Goal: Use online tool/utility: Utilize a website feature to perform a specific function

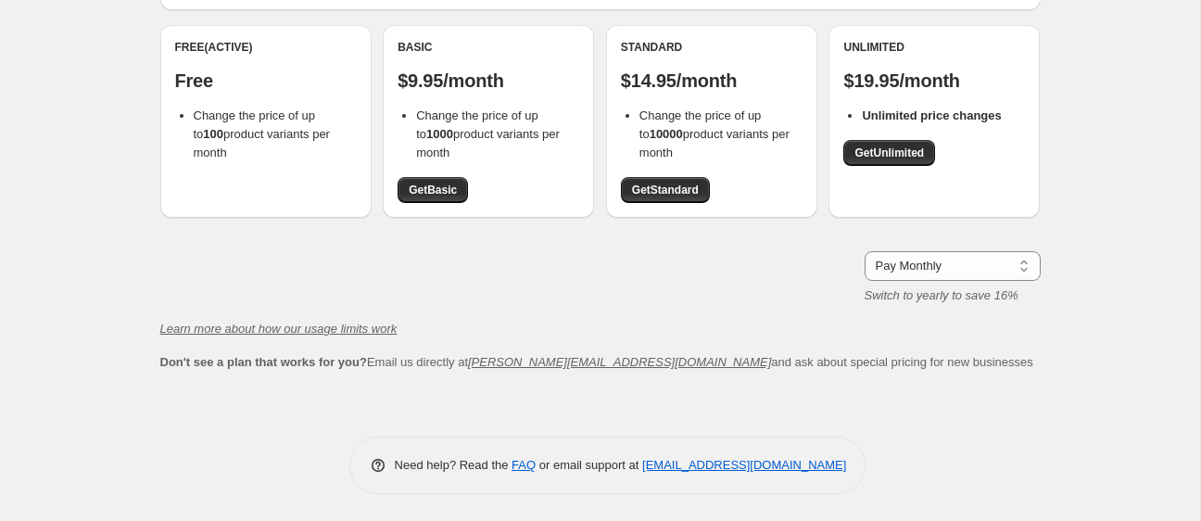
scroll to position [26, 0]
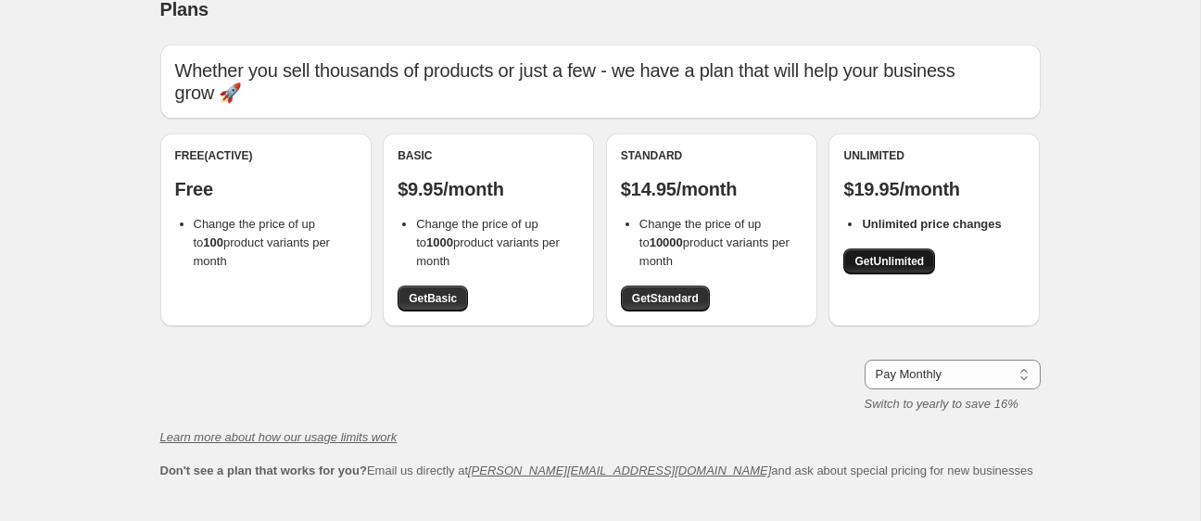
click at [864, 258] on span "Get Unlimited" at bounding box center [890, 261] width 70 height 15
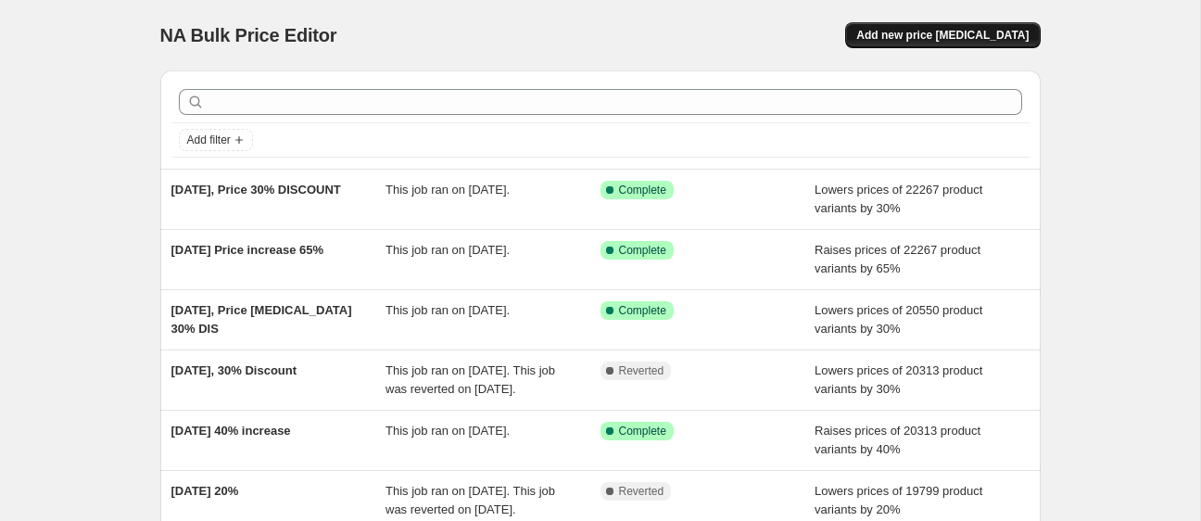
click at [948, 30] on span "Add new price [MEDICAL_DATA]" at bounding box center [942, 35] width 172 height 15
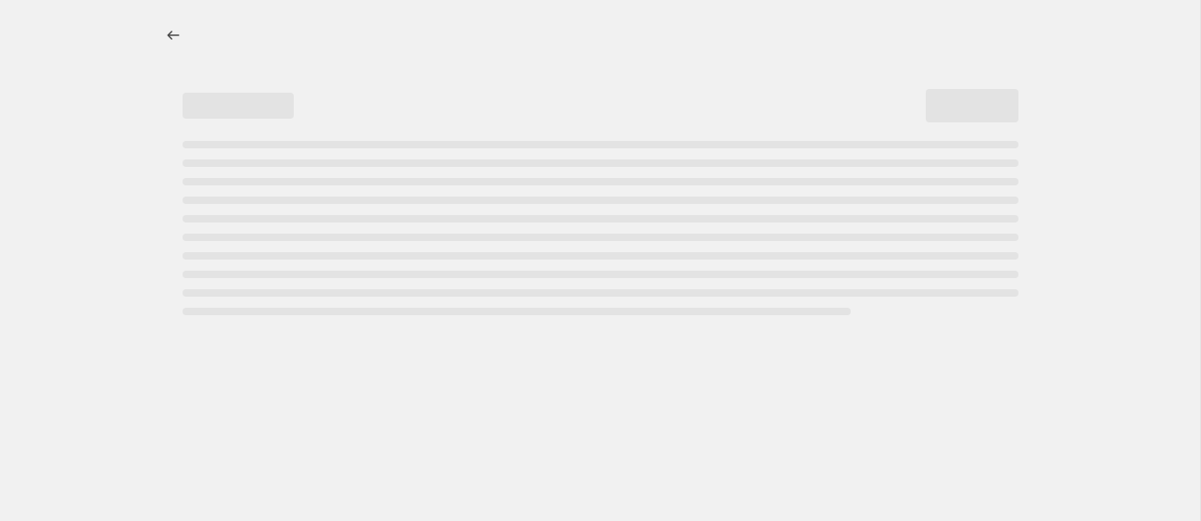
select select "percentage"
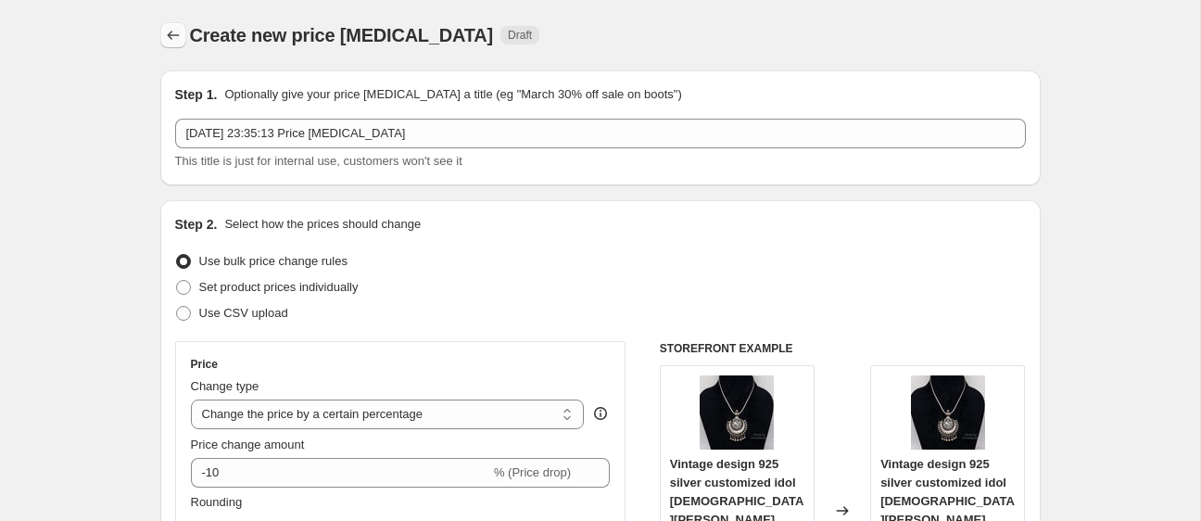
click at [170, 29] on icon "Price change jobs" at bounding box center [173, 35] width 19 height 19
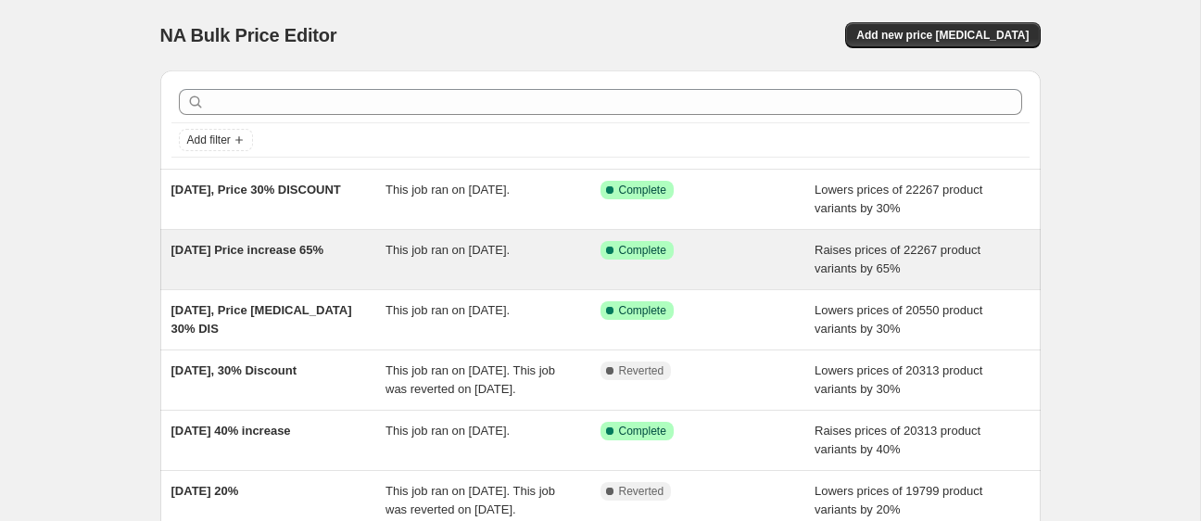
click at [373, 274] on div "[DATE] Price increase 65%" at bounding box center [278, 259] width 215 height 37
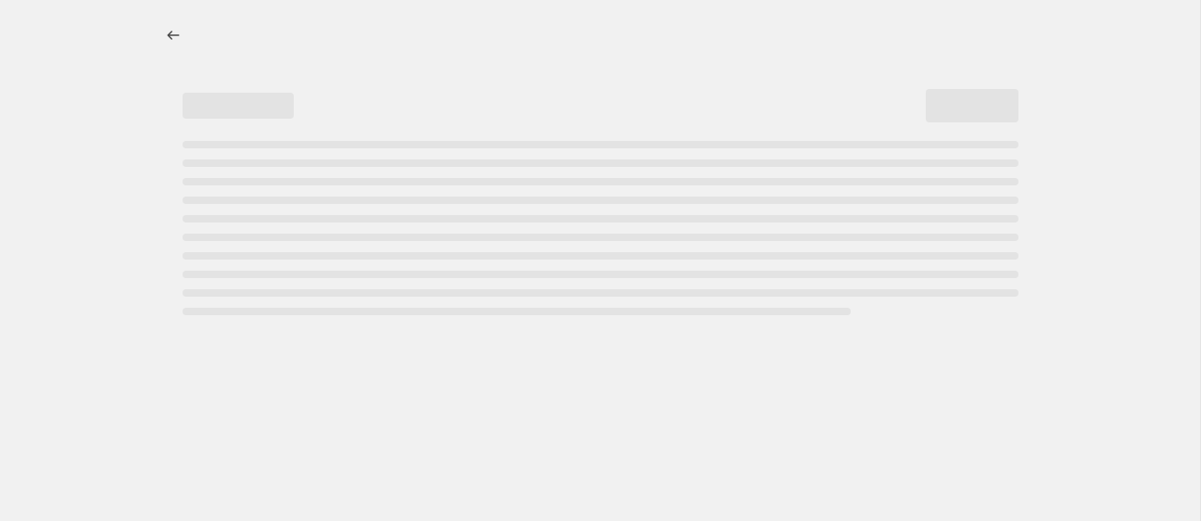
select select "percentage"
select select "remove"
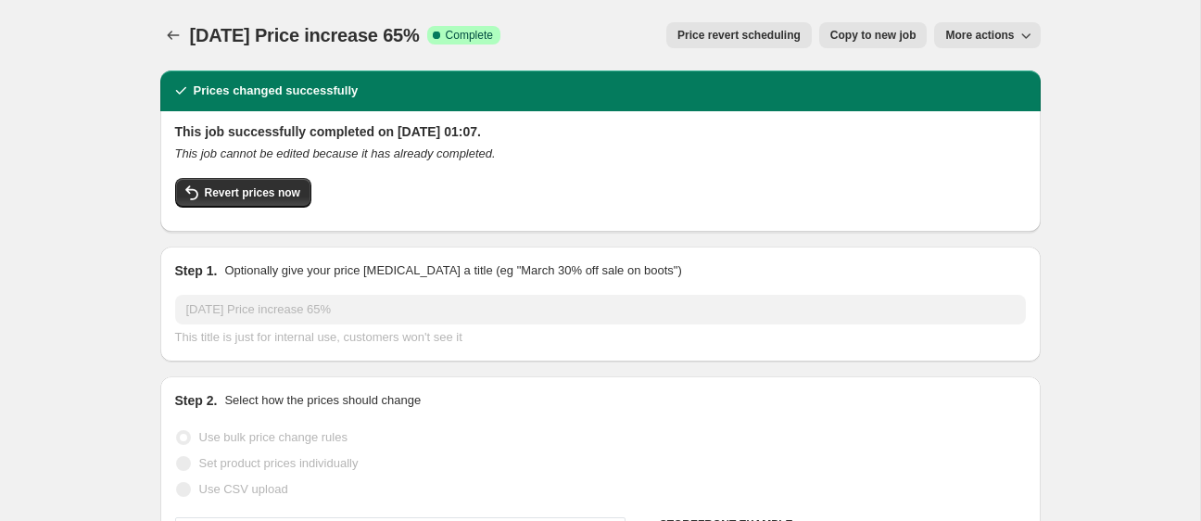
click at [913, 41] on span "Copy to new job" at bounding box center [873, 35] width 86 height 15
select select "percentage"
select select "remove"
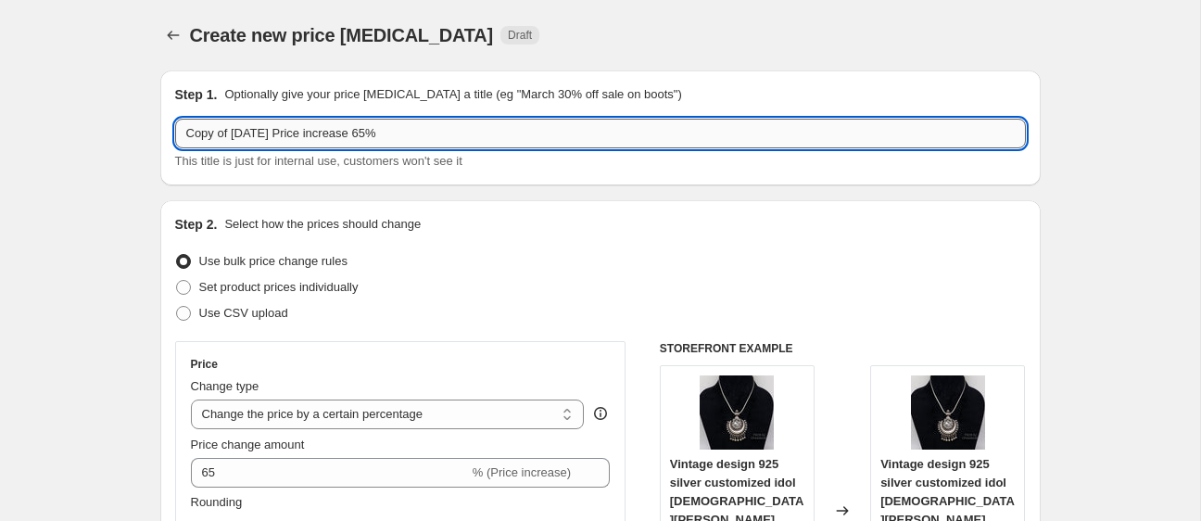
drag, startPoint x: 249, startPoint y: 133, endPoint x: 237, endPoint y: 137, distance: 12.9
click at [237, 137] on input "Copy of 26 Aug 2025 Price increase 65%" at bounding box center [600, 134] width 851 height 30
drag, startPoint x: 274, startPoint y: 133, endPoint x: 252, endPoint y: 143, distance: 24.5
click at [252, 143] on input "Copy of 13 Aug 2025 Price increase 65%" at bounding box center [600, 134] width 851 height 30
drag, startPoint x: 404, startPoint y: 133, endPoint x: 392, endPoint y: 136, distance: 12.6
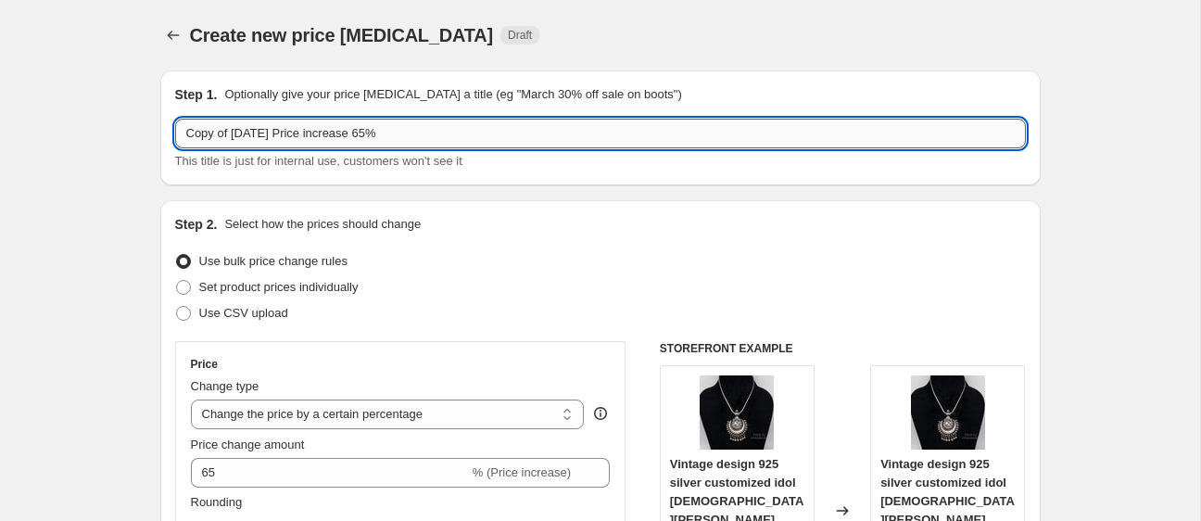
click at [392, 136] on input "Copy of 13 oct 2025 Price increase 65%" at bounding box center [600, 134] width 851 height 30
type input "Copy of 13 oct 2025 Price increase 70%"
click at [628, 38] on div "Create new price change job Draft" at bounding box center [486, 35] width 593 height 26
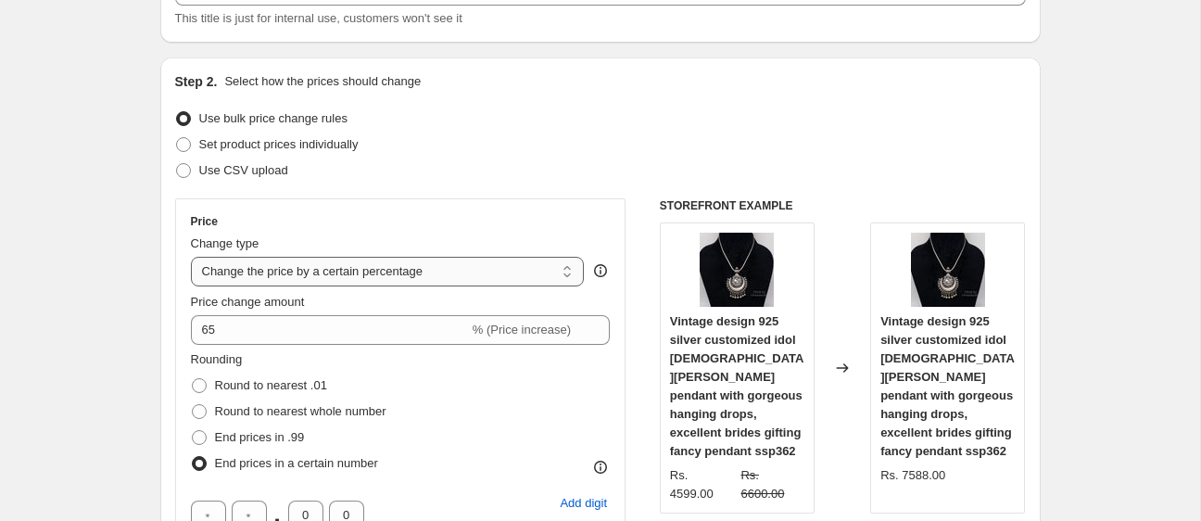
scroll to position [147, 0]
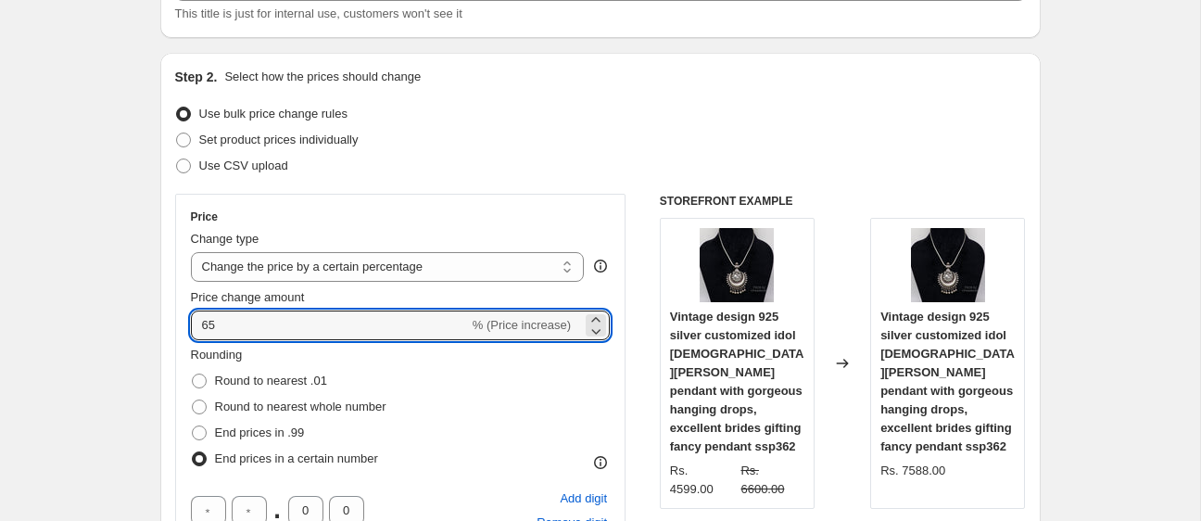
drag, startPoint x: 258, startPoint y: 332, endPoint x: 131, endPoint y: 330, distance: 127.0
type input "70"
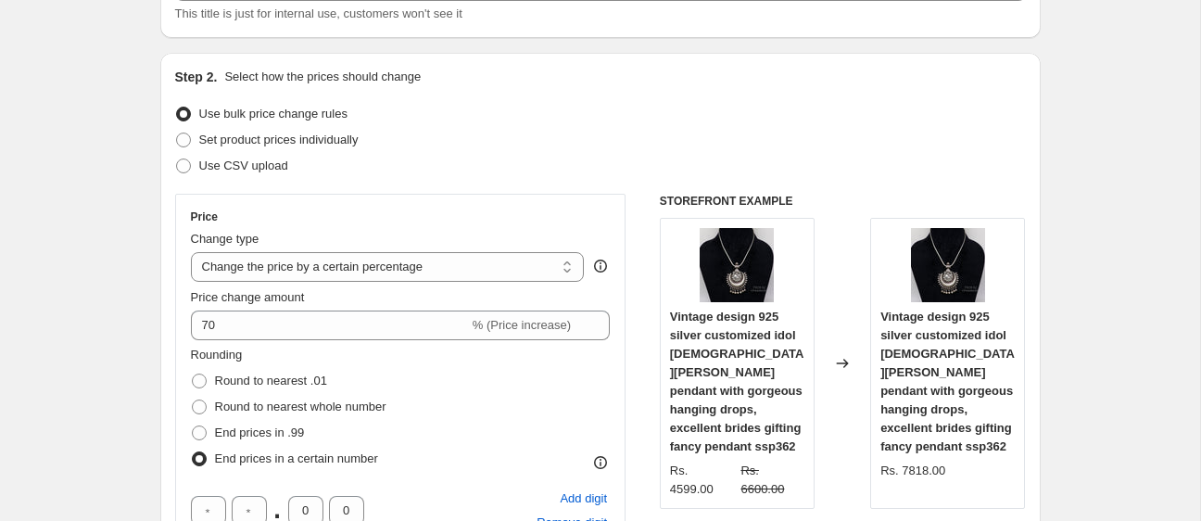
click at [930, 108] on div "Use bulk price change rules" at bounding box center [600, 114] width 851 height 26
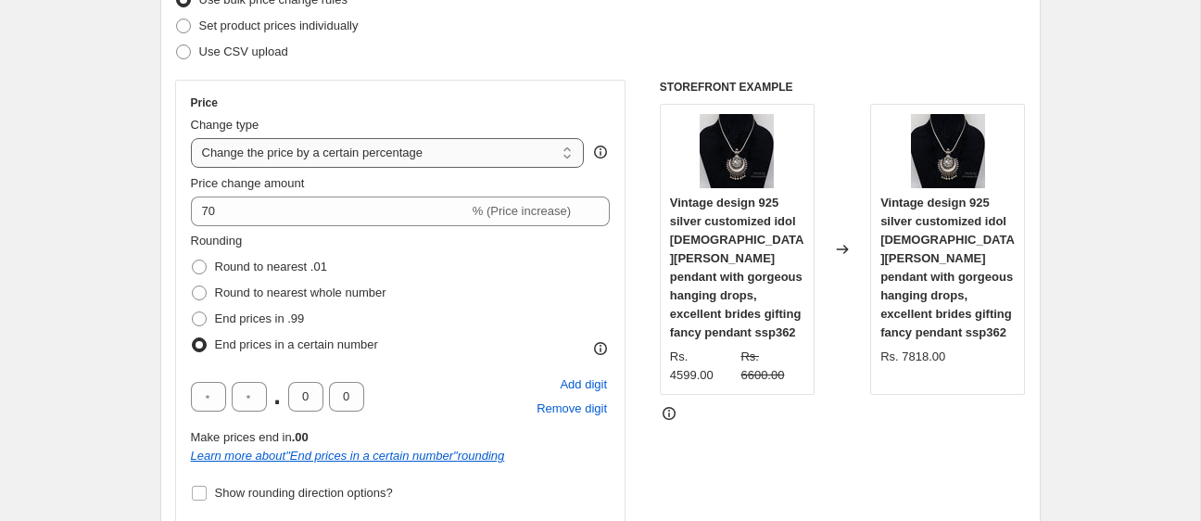
scroll to position [263, 0]
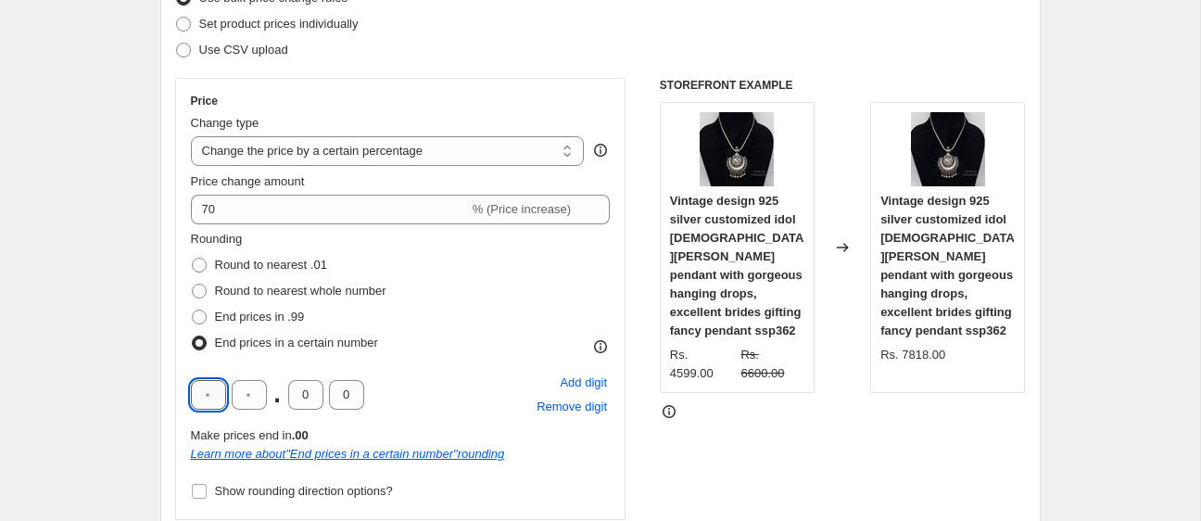
click at [221, 394] on input "text" at bounding box center [208, 395] width 35 height 30
drag, startPoint x: 221, startPoint y: 394, endPoint x: 175, endPoint y: 400, distance: 45.9
click at [175, 400] on div "Price Change type Change the price to a certain amount Change the price by a ce…" at bounding box center [400, 299] width 451 height 442
type input "9"
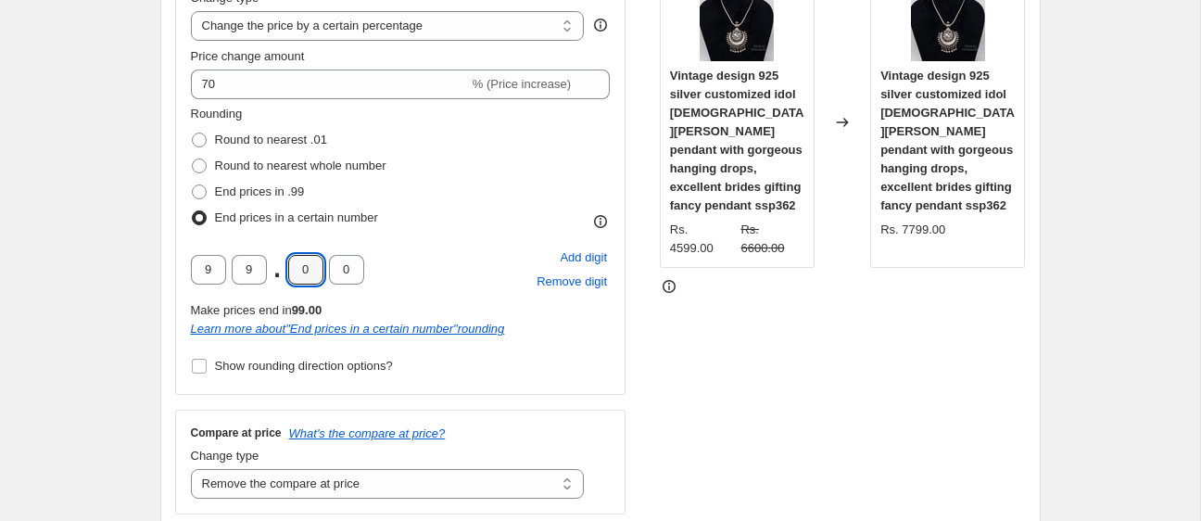
scroll to position [402, 0]
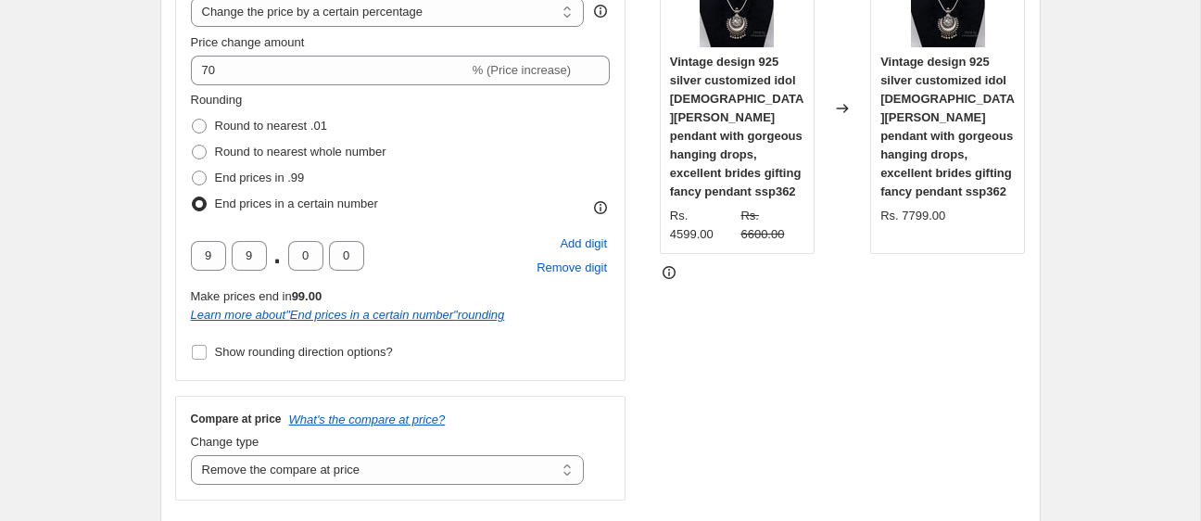
click at [703, 356] on div "STOREFRONT EXAMPLE Vintage design 925 silver customized idol lord Ganesha penda…" at bounding box center [843, 220] width 366 height 562
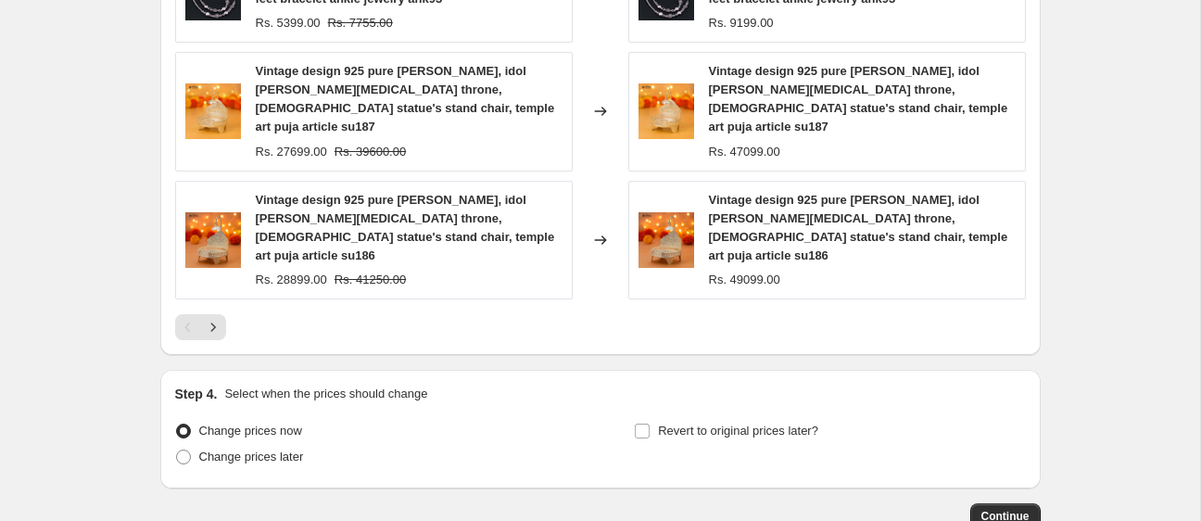
scroll to position [1558, 0]
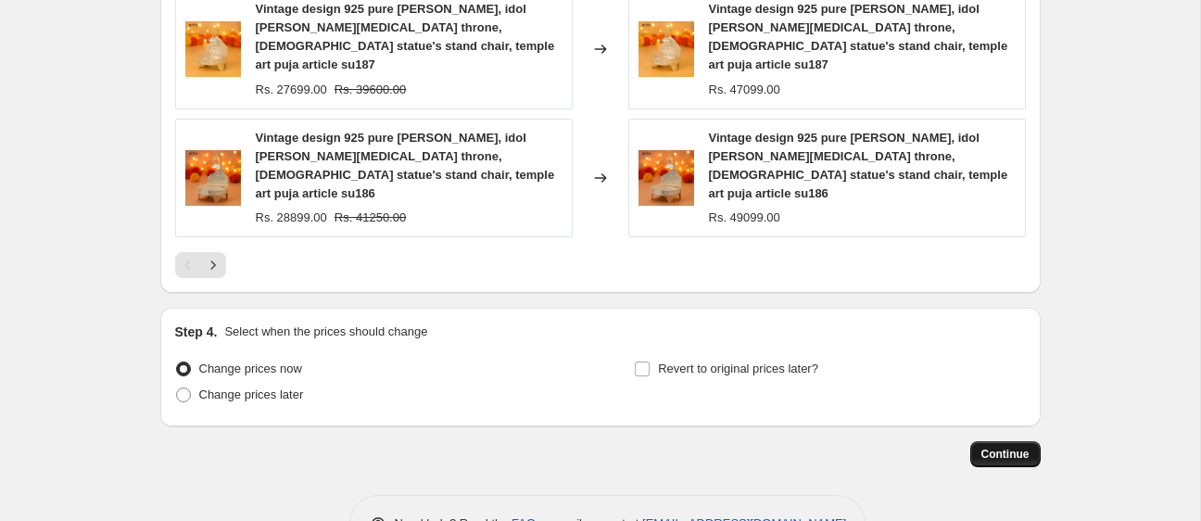
click at [1001, 447] on span "Continue" at bounding box center [1006, 454] width 48 height 15
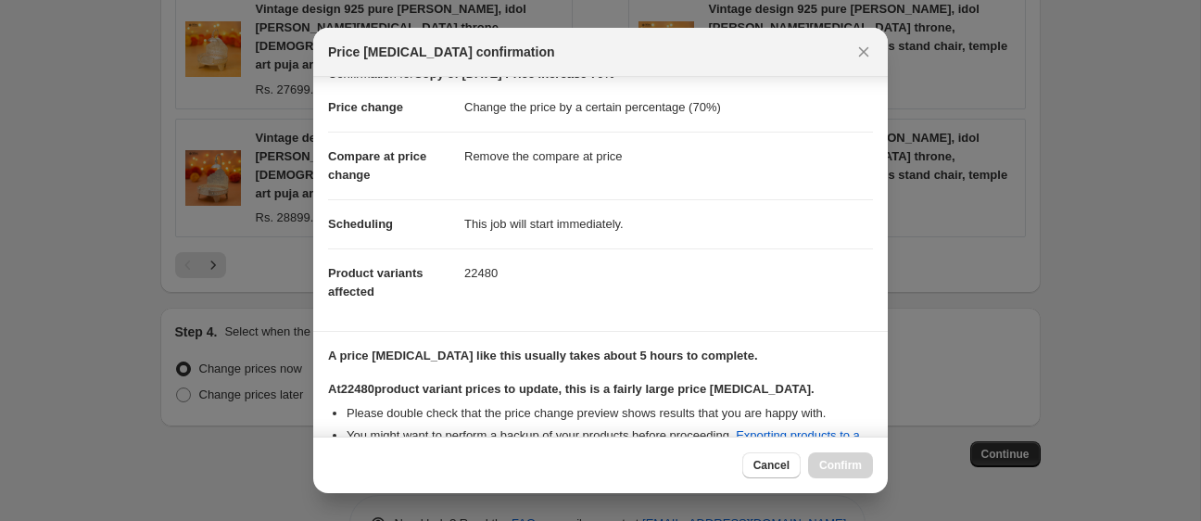
scroll to position [245, 0]
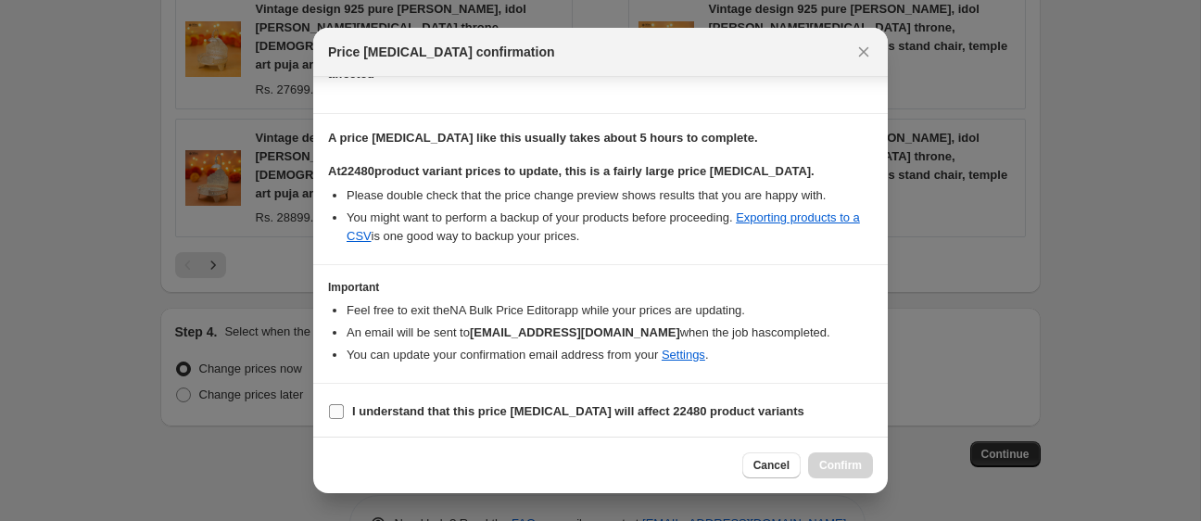
click at [468, 404] on b "I understand that this price change job will affect 22480 product variants" at bounding box center [578, 411] width 452 height 14
click at [344, 404] on input "I understand that this price change job will affect 22480 product variants" at bounding box center [336, 411] width 15 height 15
checkbox input "true"
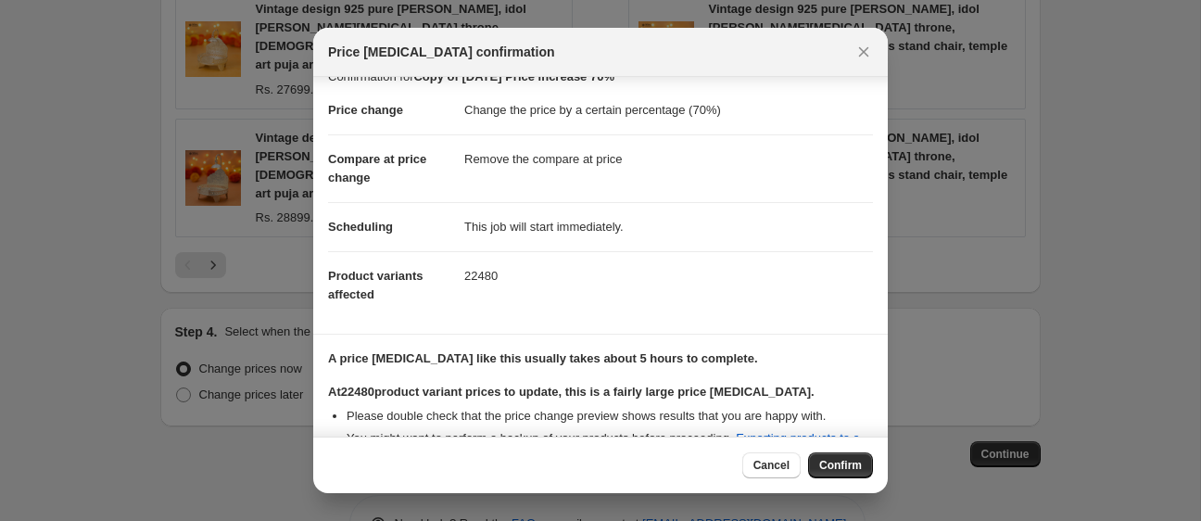
scroll to position [0, 0]
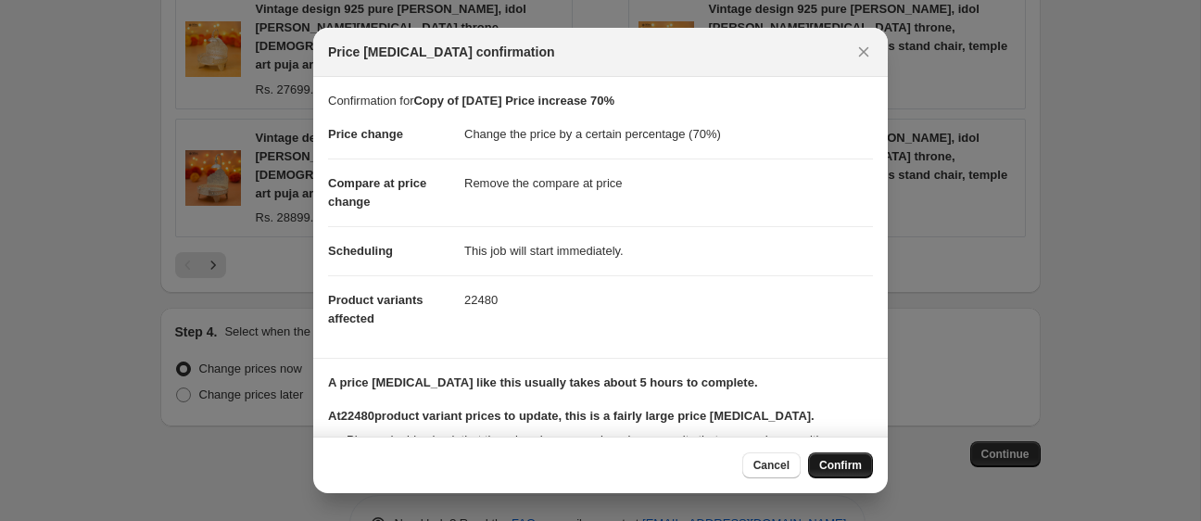
click at [836, 460] on span "Confirm" at bounding box center [840, 465] width 43 height 15
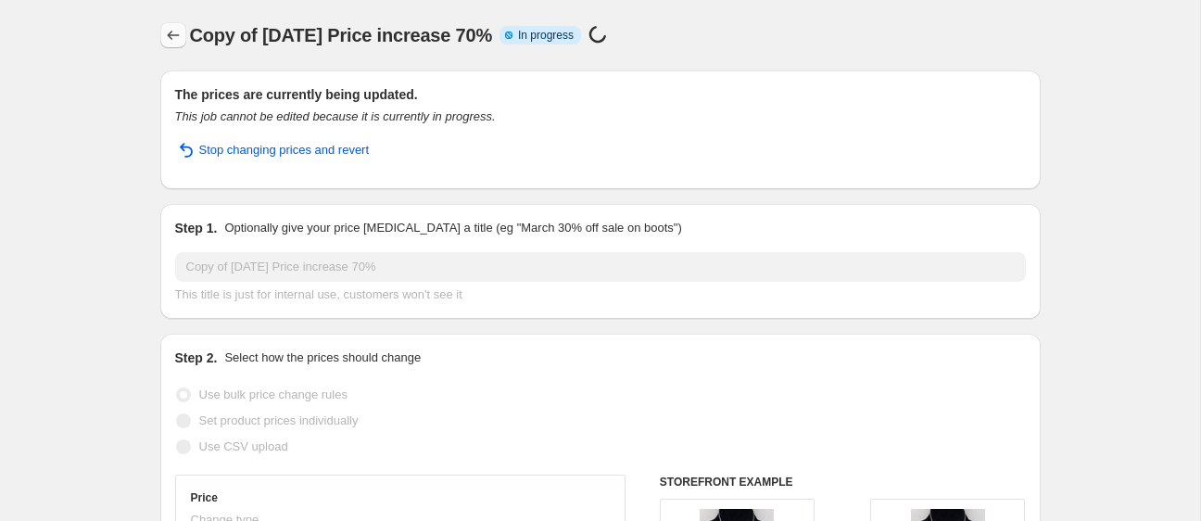
click at [170, 29] on icon "Price change jobs" at bounding box center [173, 35] width 19 height 19
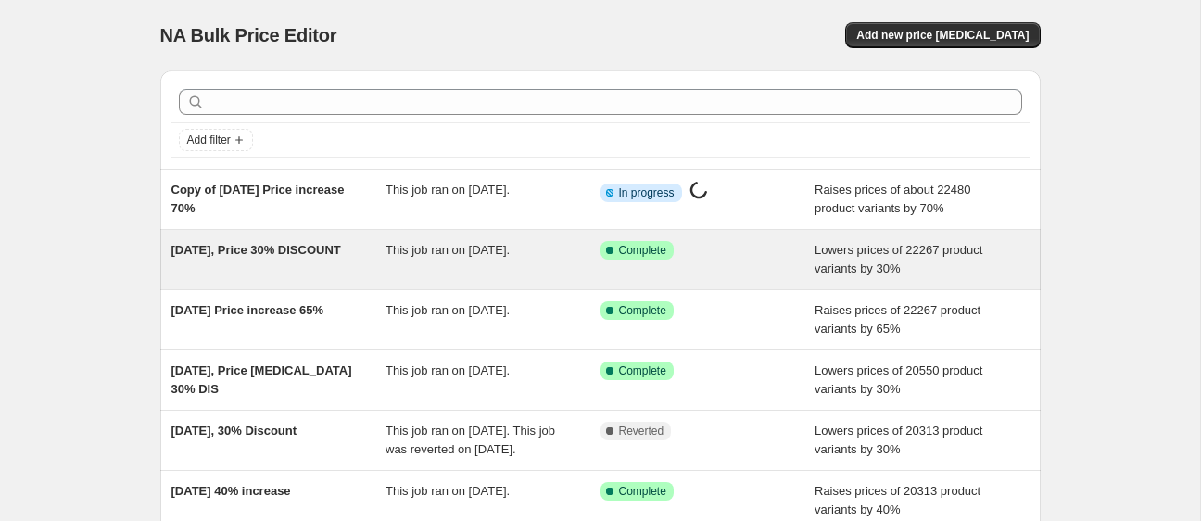
click at [330, 272] on div "[DATE], Price 30% DISCOUNT" at bounding box center [278, 259] width 215 height 37
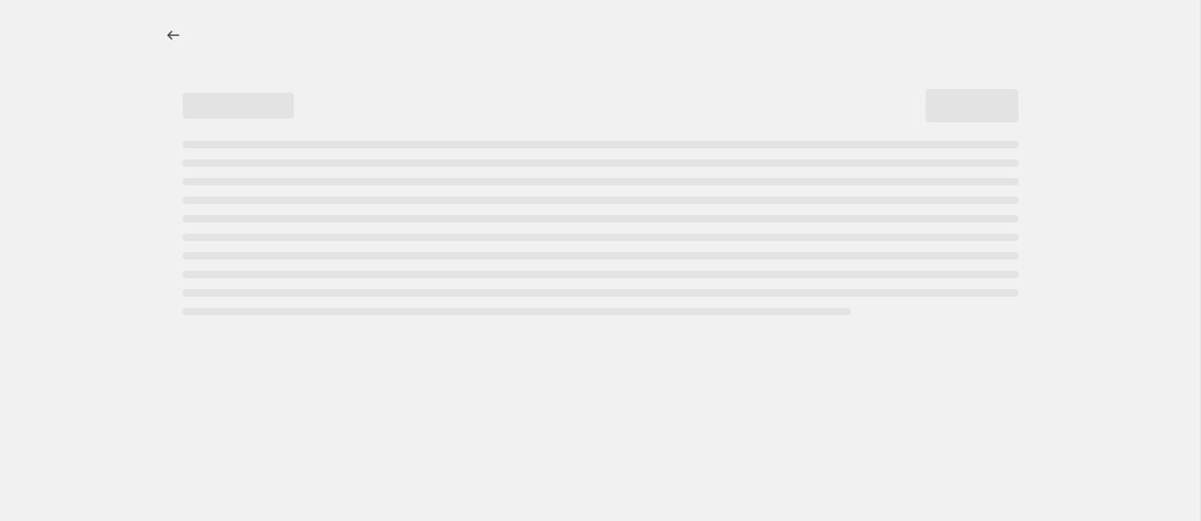
select select "percentage"
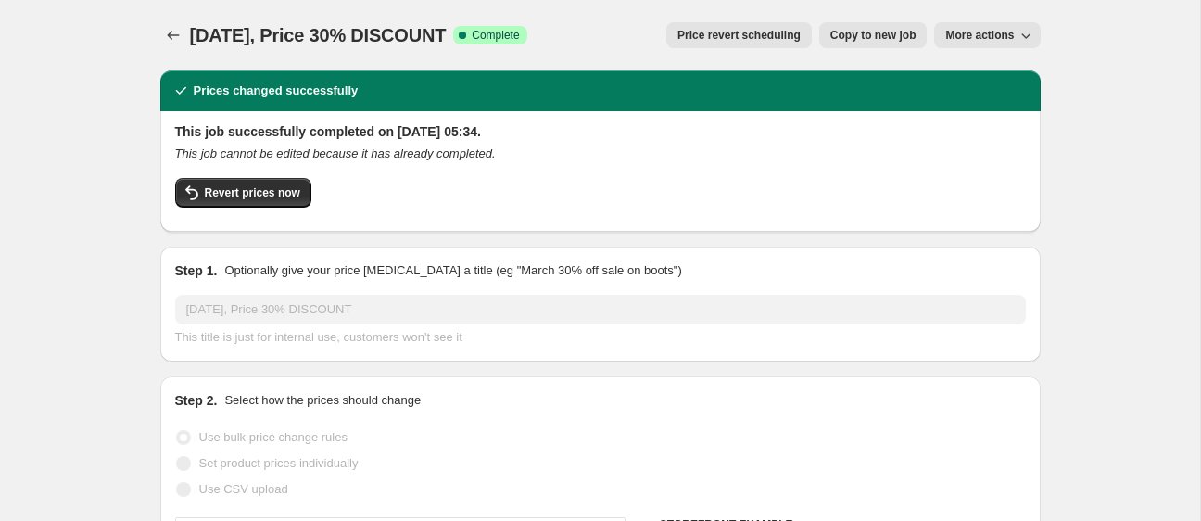
click at [887, 30] on span "Copy to new job" at bounding box center [873, 35] width 86 height 15
select select "percentage"
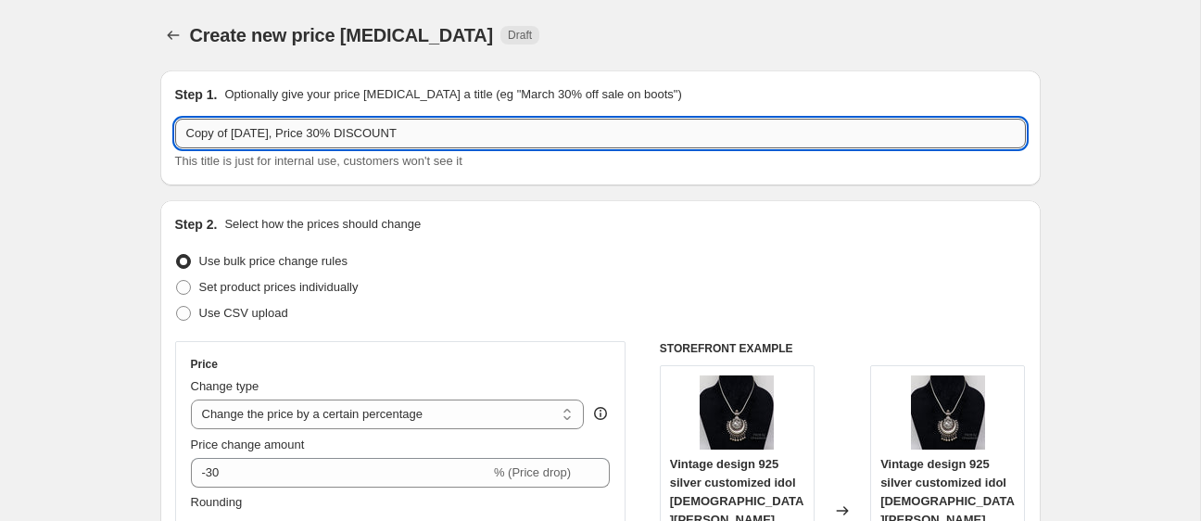
drag, startPoint x: 247, startPoint y: 133, endPoint x: 234, endPoint y: 134, distance: 12.1
click at [234, 134] on input "Copy of 26 Aug 2025, Price 30% DISCOUNT" at bounding box center [600, 134] width 851 height 30
drag, startPoint x: 276, startPoint y: 135, endPoint x: 250, endPoint y: 140, distance: 26.4
click at [250, 140] on input "Copy of 13 Aug 2025, Price 30% DISCOUNT" at bounding box center [600, 134] width 851 height 30
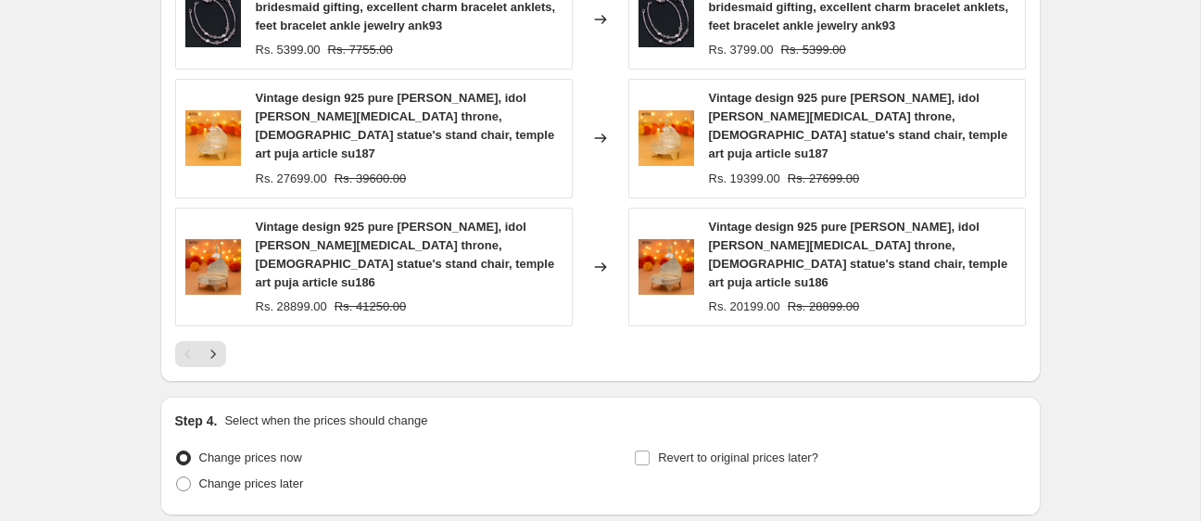
scroll to position [1558, 0]
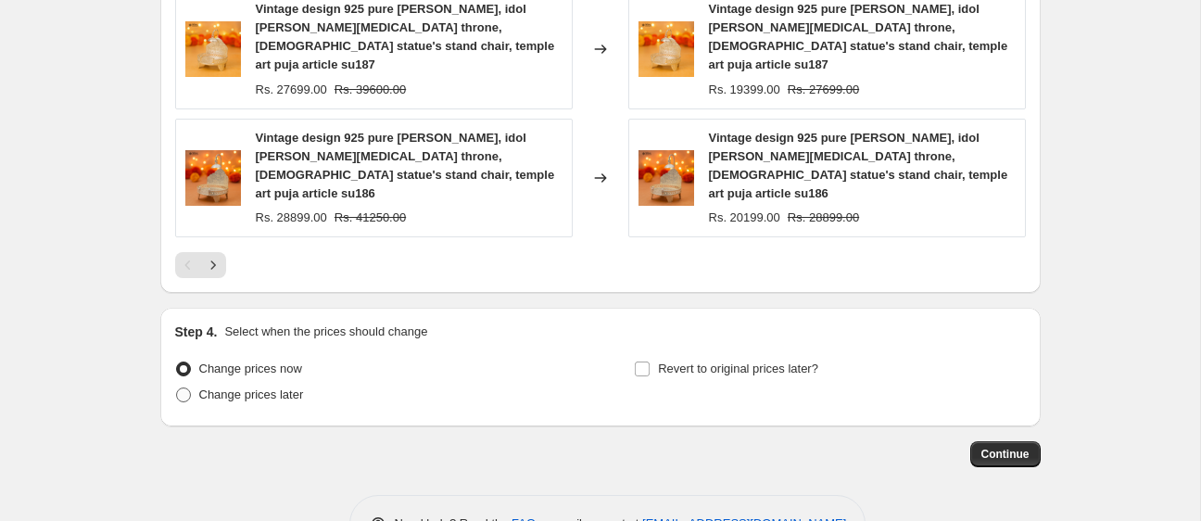
type input "Copy of 13 oct 2025, Price 30% DISCOUNT"
click at [277, 387] on span "Change prices later" at bounding box center [251, 394] width 105 height 14
click at [177, 387] on input "Change prices later" at bounding box center [176, 387] width 1 height 1
radio input "true"
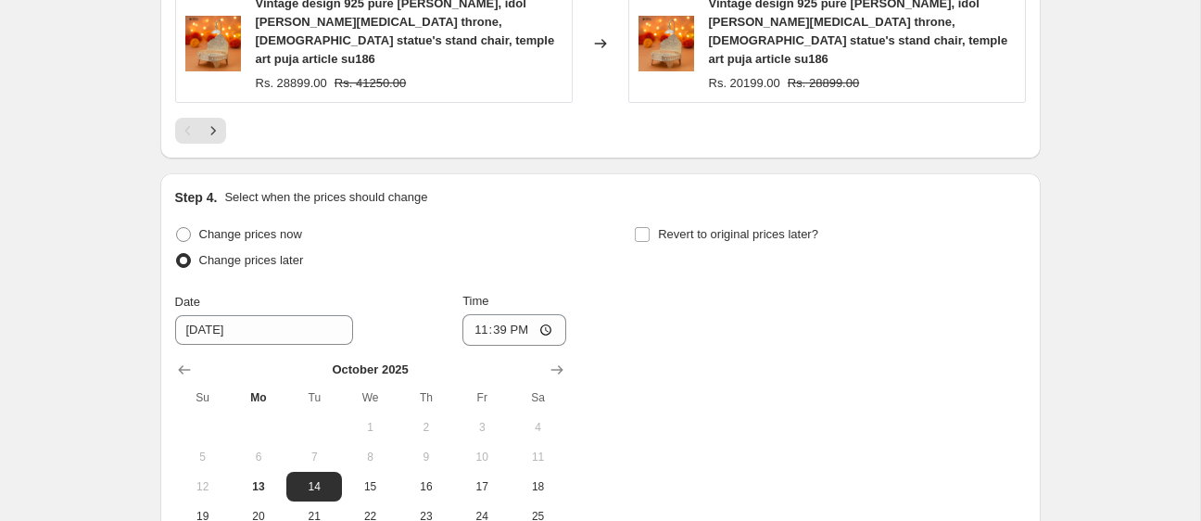
scroll to position [1700, 0]
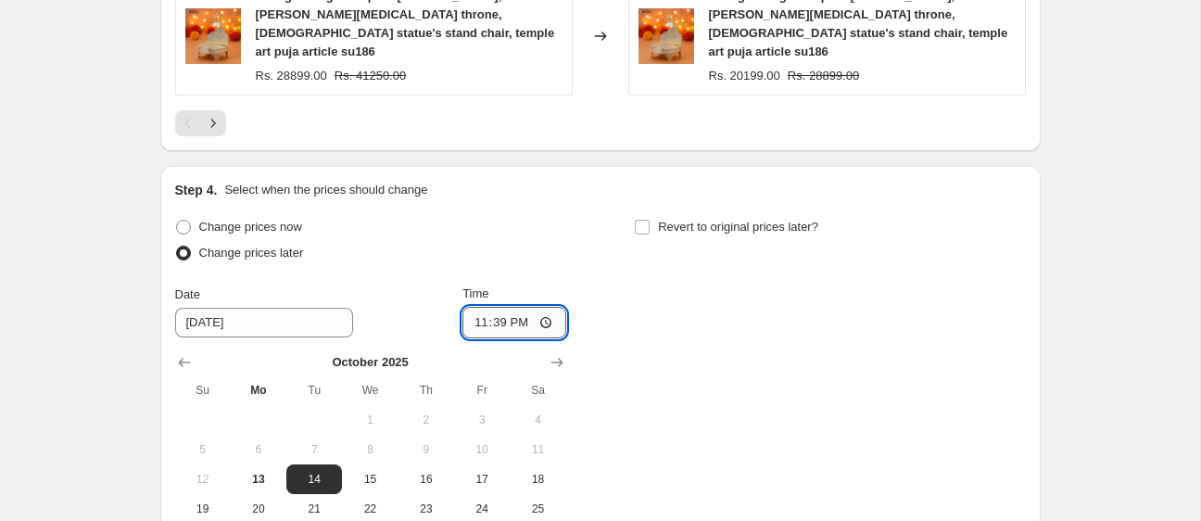
click at [523, 307] on input "23:39" at bounding box center [514, 323] width 104 height 32
click at [478, 307] on input "11:39" at bounding box center [514, 323] width 104 height 32
type input "04:00"
click at [697, 267] on div "Change prices now Change prices later Date 10/14/2025 Time 04:00 October 2025 S…" at bounding box center [600, 383] width 851 height 339
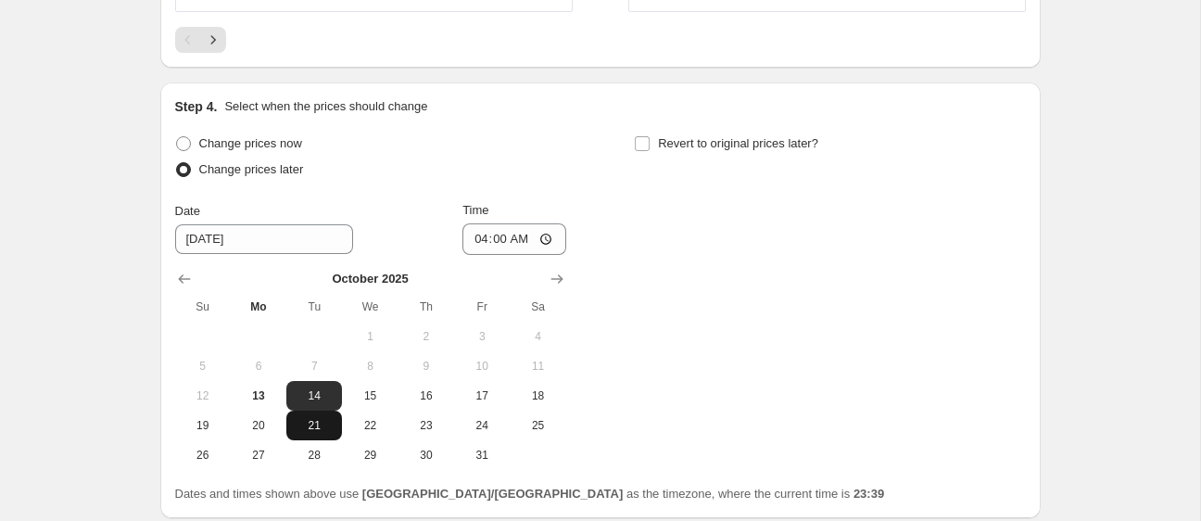
scroll to position [1803, 0]
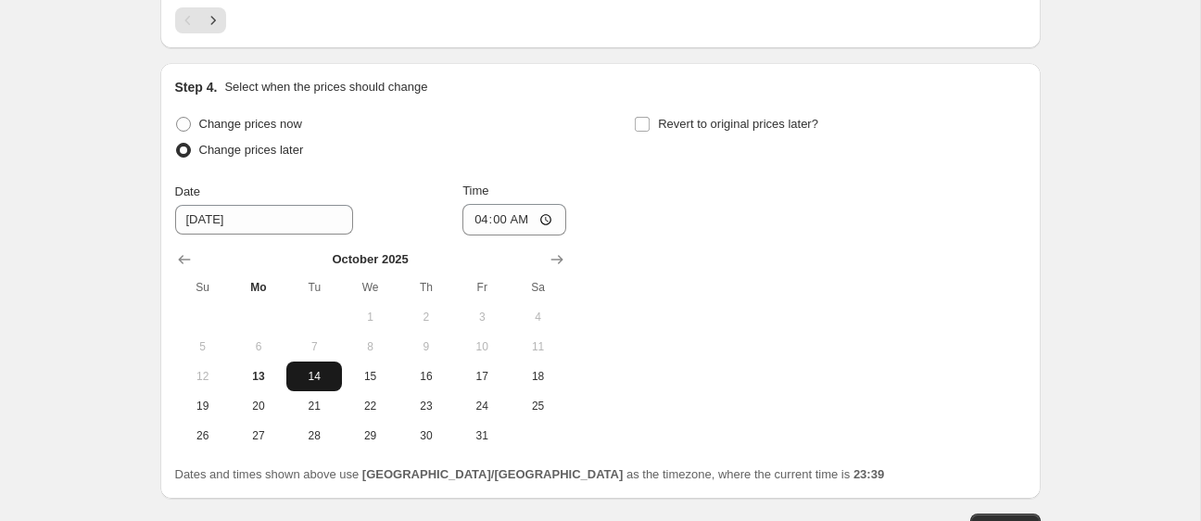
click at [310, 369] on span "14" at bounding box center [314, 376] width 41 height 15
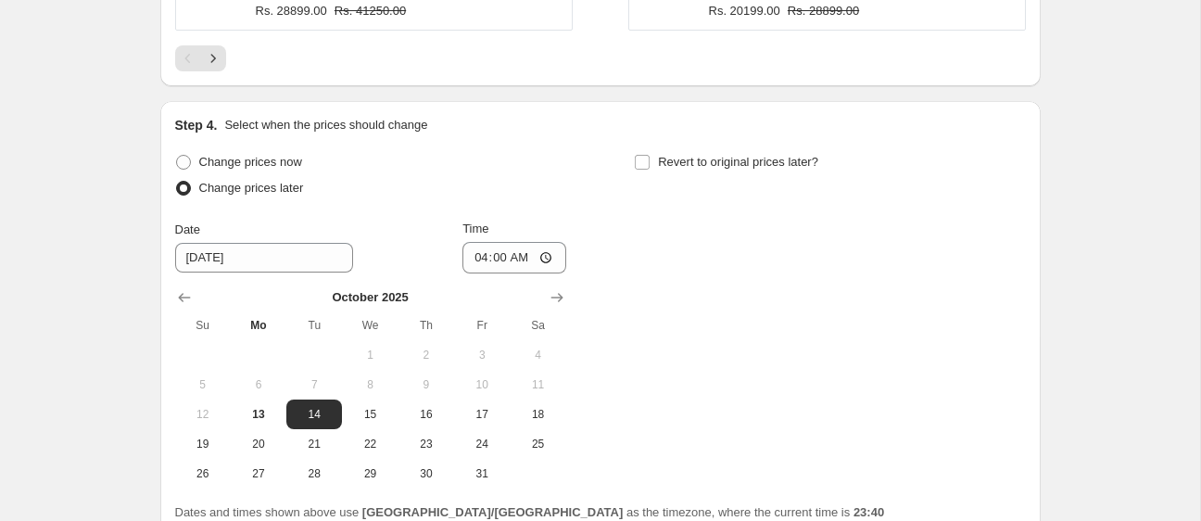
scroll to position [1875, 0]
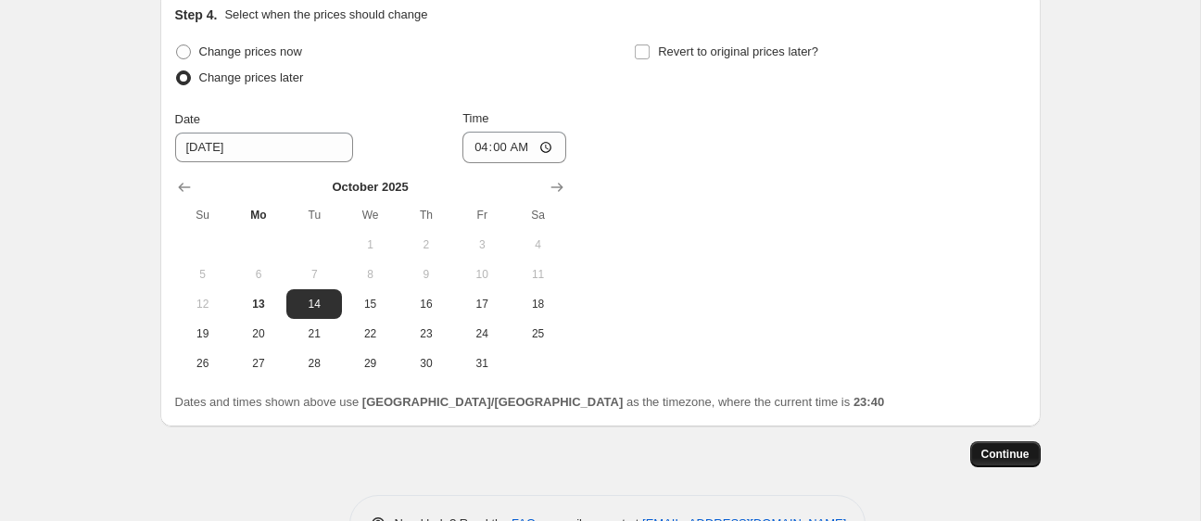
click at [1017, 441] on button "Continue" at bounding box center [1005, 454] width 70 height 26
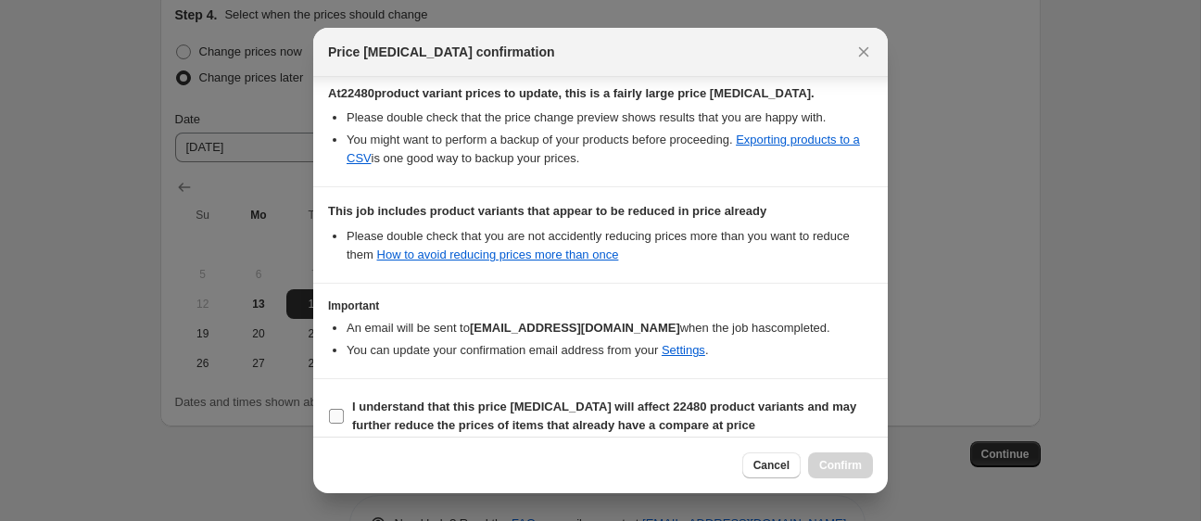
scroll to position [337, 0]
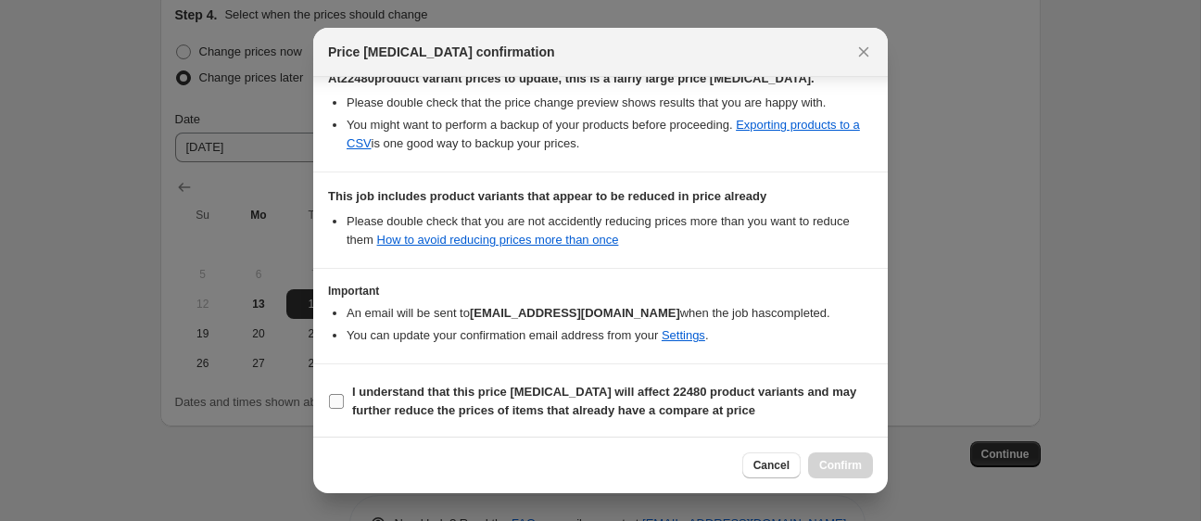
click at [331, 388] on label "I understand that this price change job will affect 22480 product variants and …" at bounding box center [600, 401] width 545 height 44
click at [331, 394] on input "I understand that this price change job will affect 22480 product variants and …" at bounding box center [336, 401] width 15 height 15
checkbox input "true"
click at [826, 467] on span "Confirm" at bounding box center [840, 465] width 43 height 15
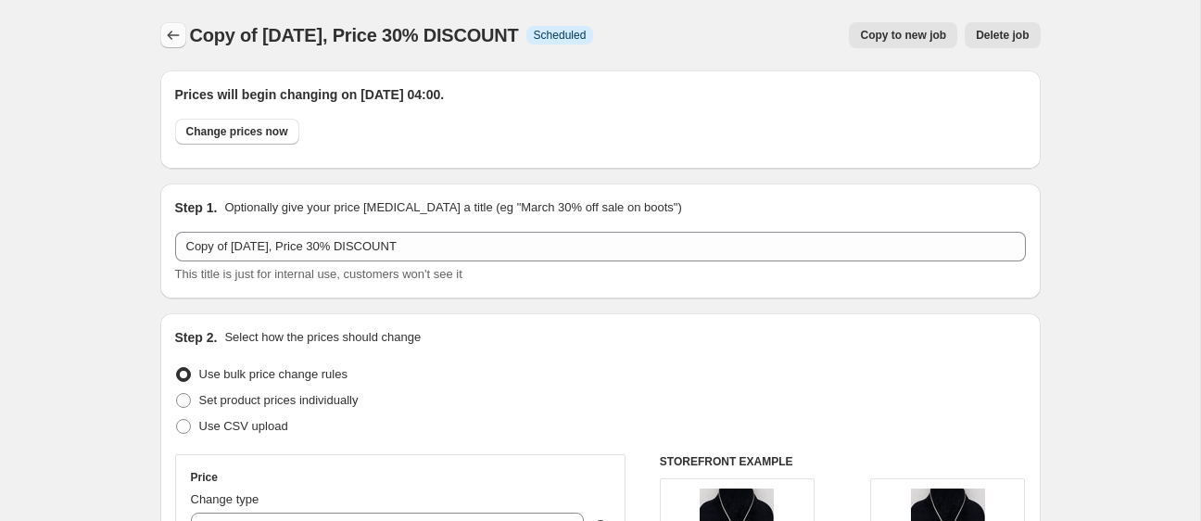
click at [164, 31] on icon "Price change jobs" at bounding box center [173, 35] width 19 height 19
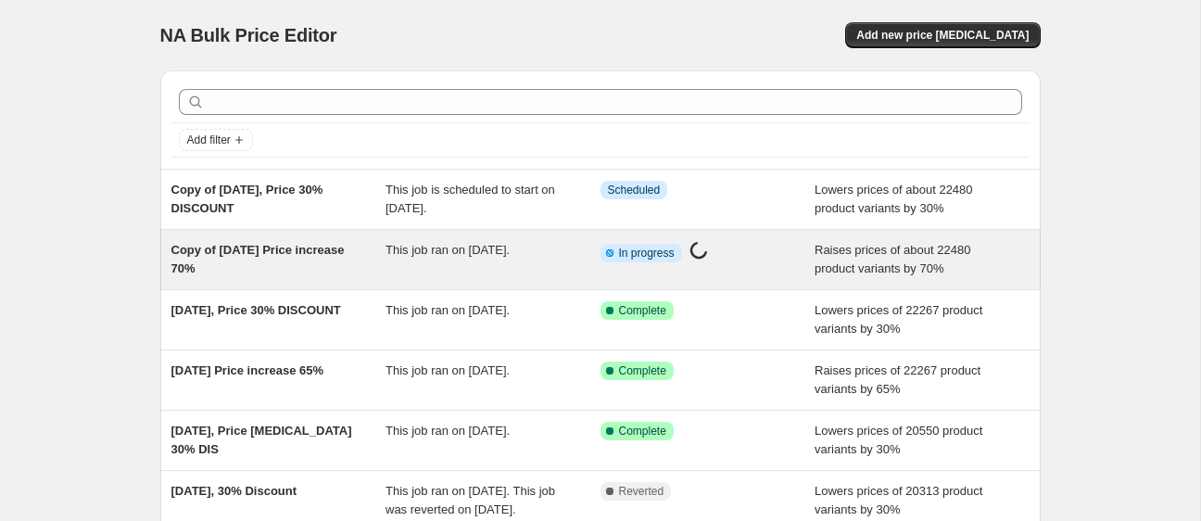
click at [310, 261] on div "Copy of 13 oct 2025 Price increase 70%" at bounding box center [278, 259] width 215 height 37
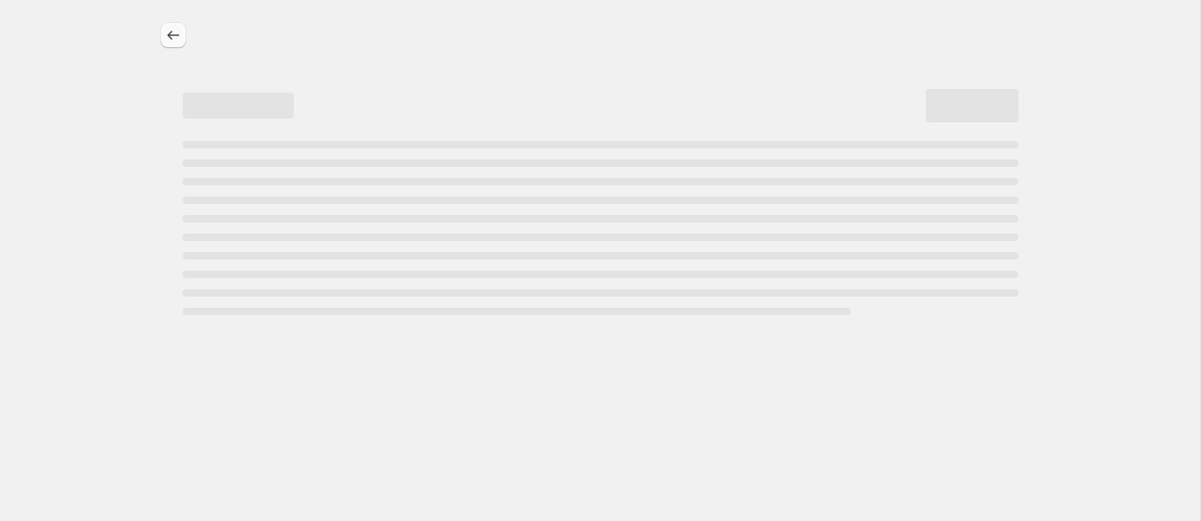
select select "percentage"
select select "remove"
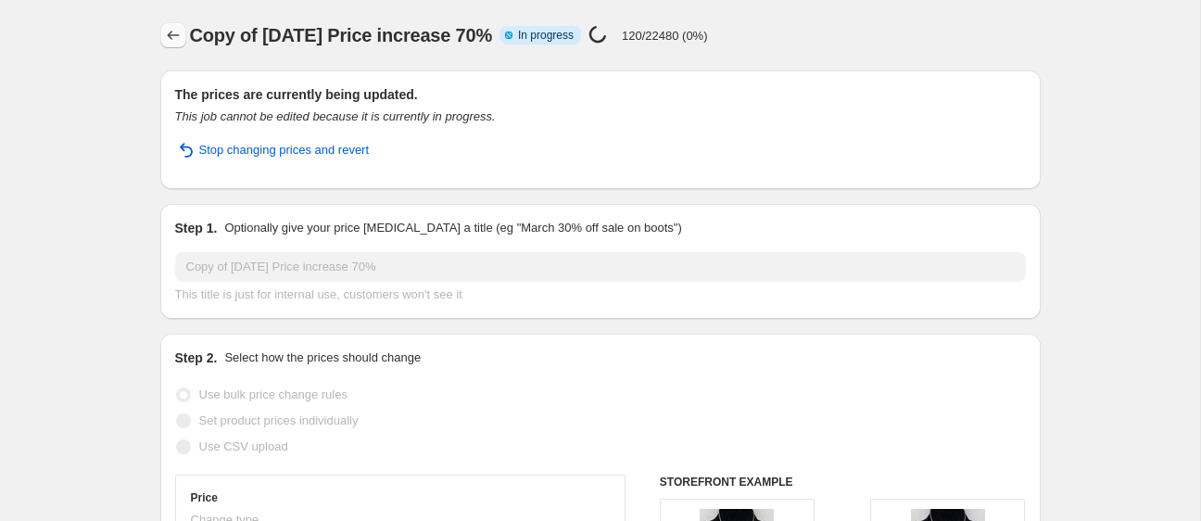
click at [175, 25] on button "Price change jobs" at bounding box center [173, 35] width 26 height 26
